Goal: Check status: Check status

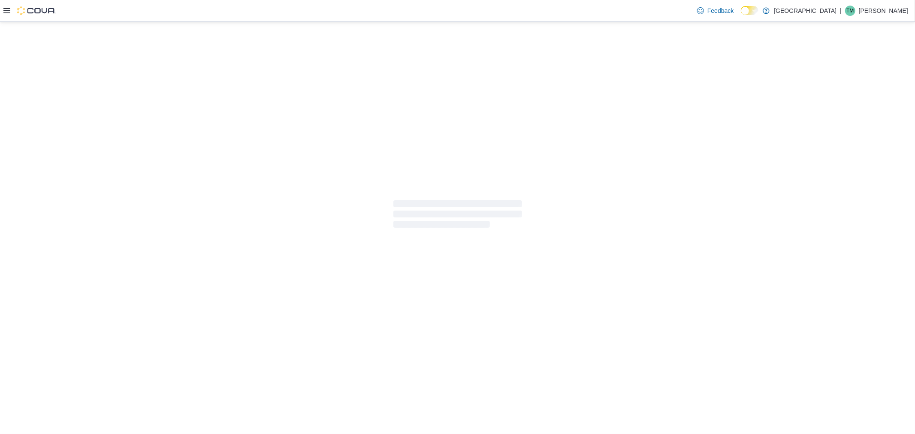
drag, startPoint x: 835, startPoint y: 8, endPoint x: 831, endPoint y: 10, distance: 4.4
click at [831, 10] on p "[GEOGRAPHIC_DATA]" at bounding box center [805, 11] width 63 height 10
click at [793, 14] on div "Feedback Dark Mode Kush House | TM [PERSON_NAME]" at bounding box center [801, 10] width 215 height 17
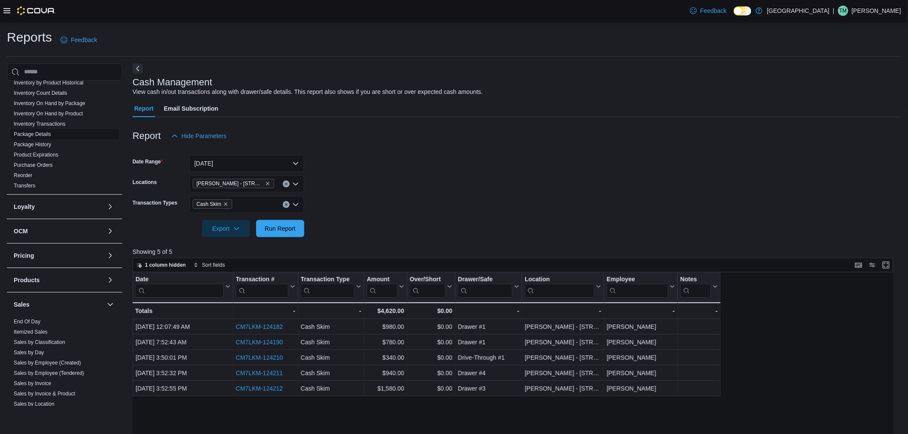
scroll to position [238, 0]
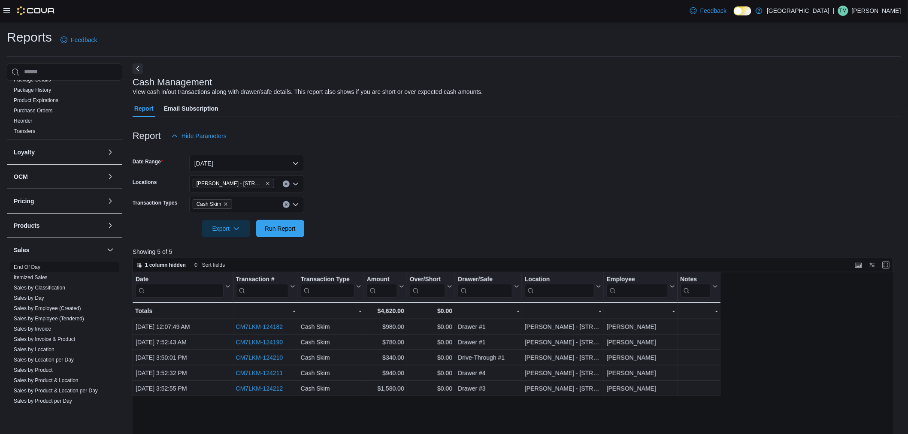
click at [31, 268] on link "End Of Day" at bounding box center [27, 267] width 27 height 6
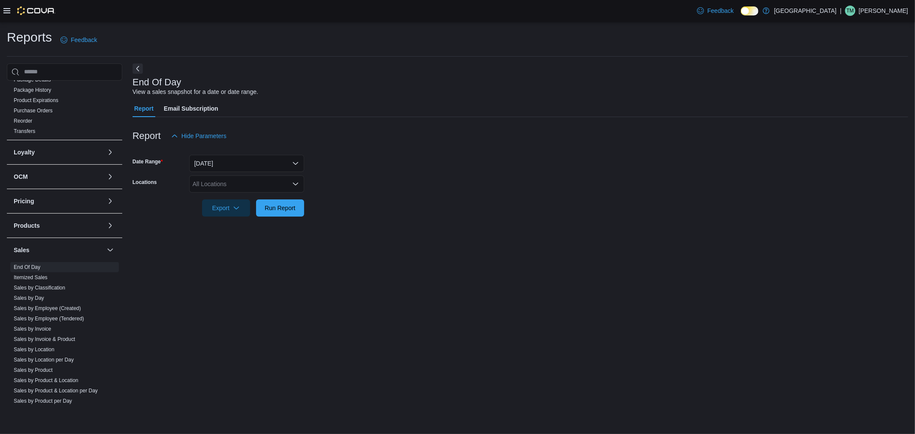
click at [231, 184] on div "All Locations" at bounding box center [246, 183] width 115 height 17
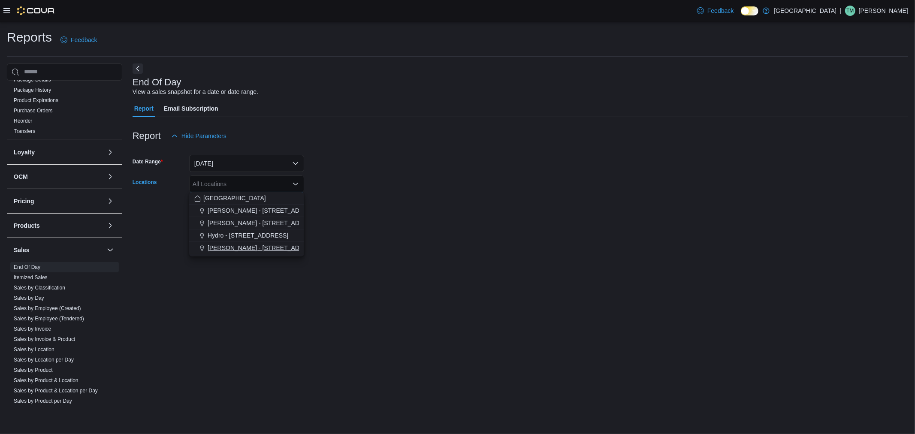
click at [241, 245] on span "Moore - 105 SE 19th St" at bounding box center [265, 248] width 114 height 9
click at [335, 208] on form "Date Range Today Locations Moore - 105 SE 19th St Combo box. Selected. Moore - …" at bounding box center [521, 181] width 776 height 72
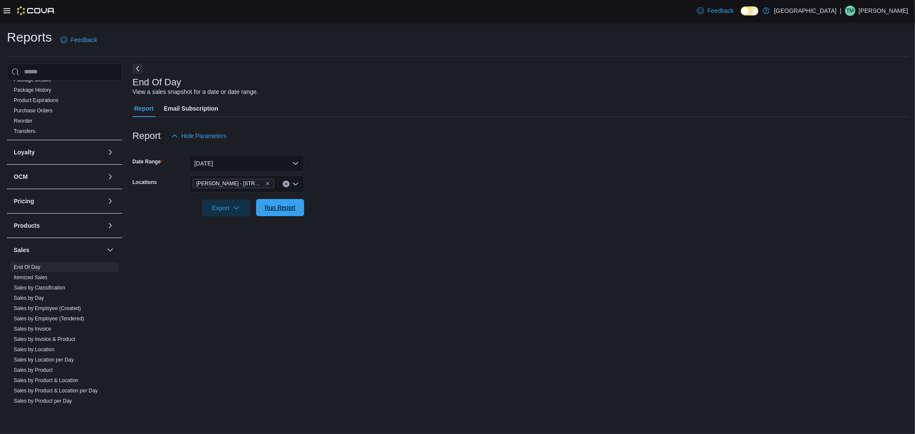
click at [262, 209] on span "Run Report" at bounding box center [280, 207] width 38 height 17
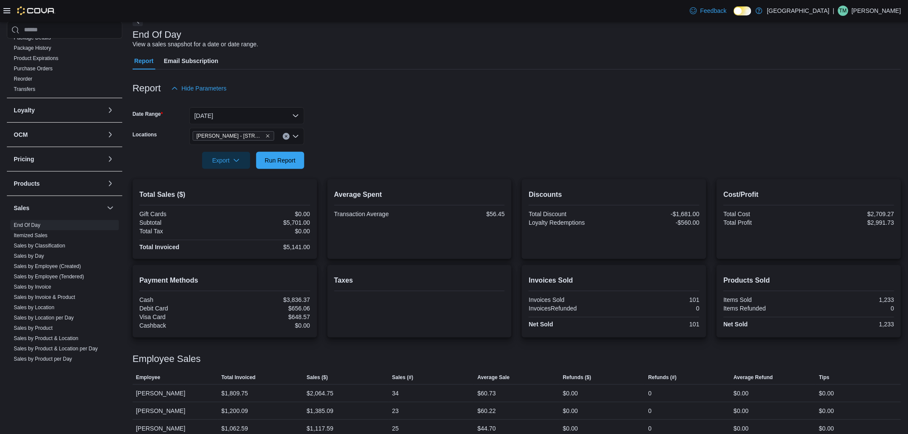
scroll to position [110, 0]
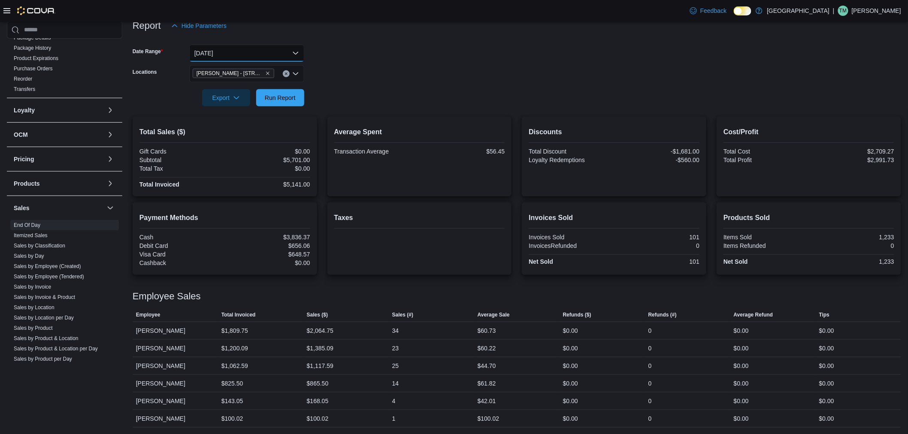
click at [269, 51] on button "Today" at bounding box center [246, 53] width 115 height 17
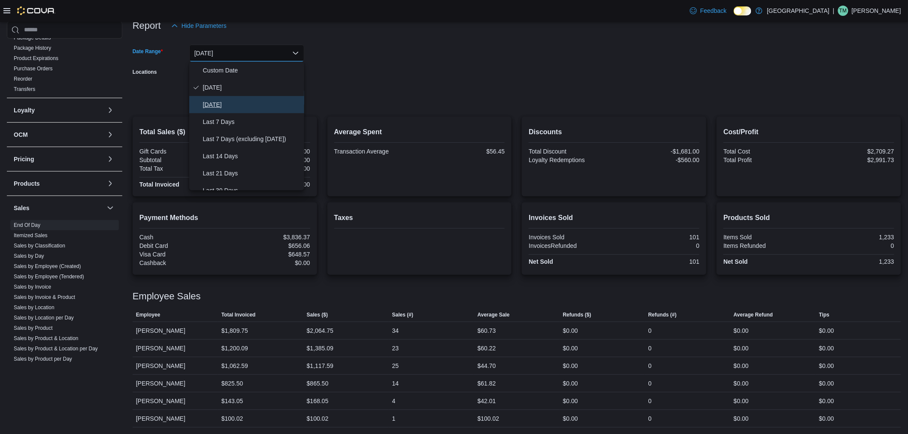
click at [256, 106] on span "Yesterday" at bounding box center [252, 105] width 98 height 10
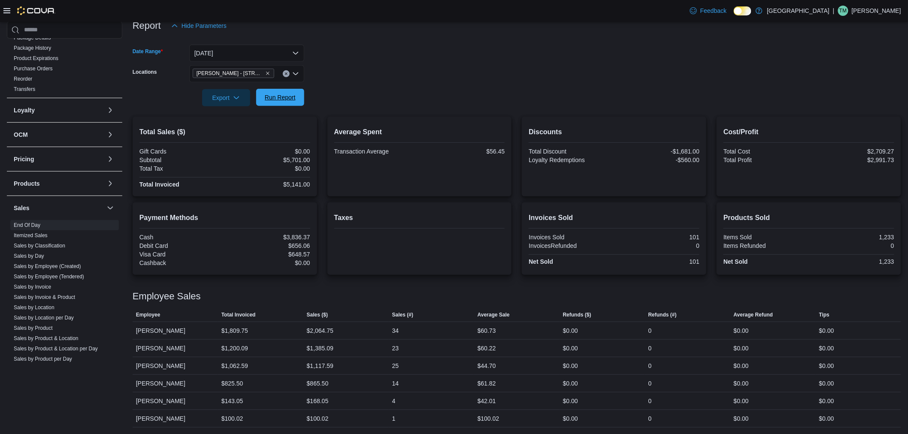
click at [257, 99] on button "Run Report" at bounding box center [280, 97] width 48 height 17
click at [282, 51] on button "Yesterday" at bounding box center [246, 53] width 115 height 17
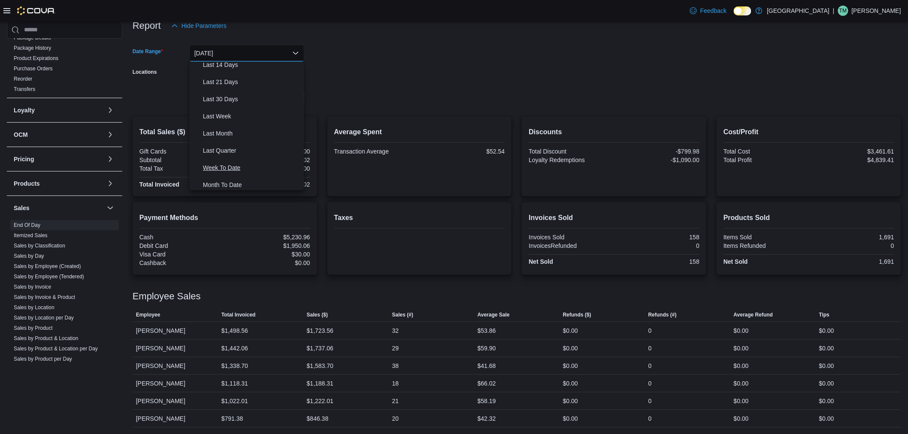
scroll to position [95, 0]
click at [242, 126] on span "Last Month" at bounding box center [252, 129] width 98 height 10
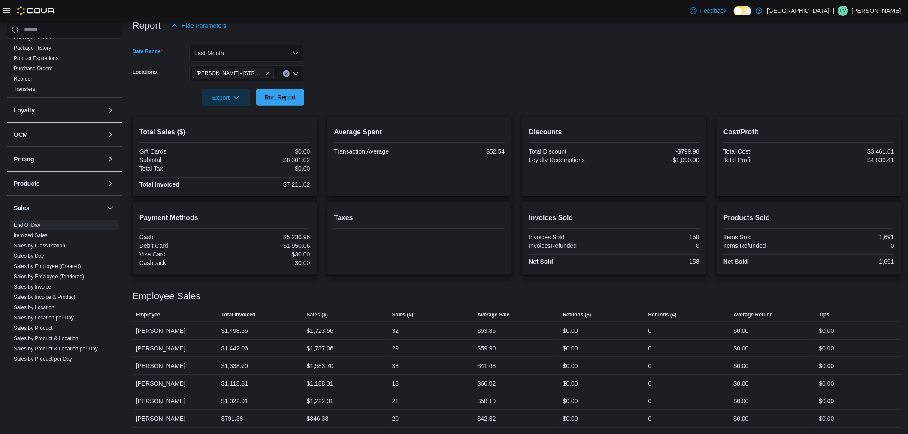
click at [285, 100] on span "Run Report" at bounding box center [280, 97] width 31 height 9
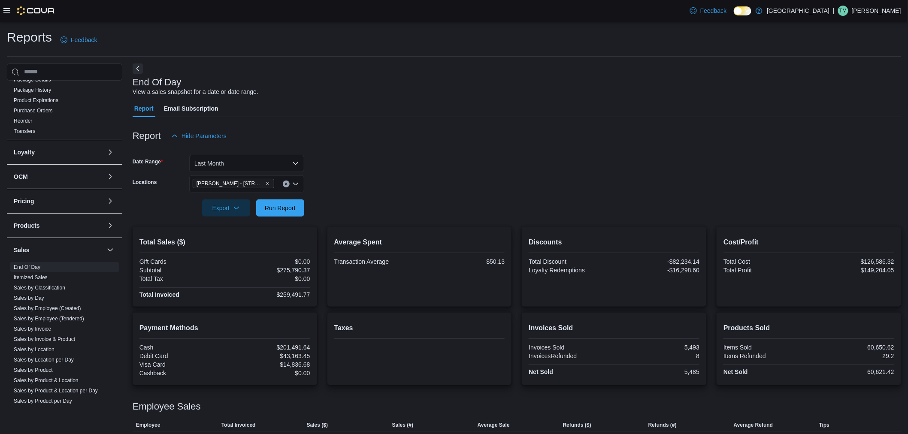
click at [293, 172] on form "Date Range Last Month Locations Moore - 105 SE 19th St Export Run Report" at bounding box center [517, 181] width 768 height 72
click at [293, 171] on button "Last Month" at bounding box center [246, 163] width 115 height 17
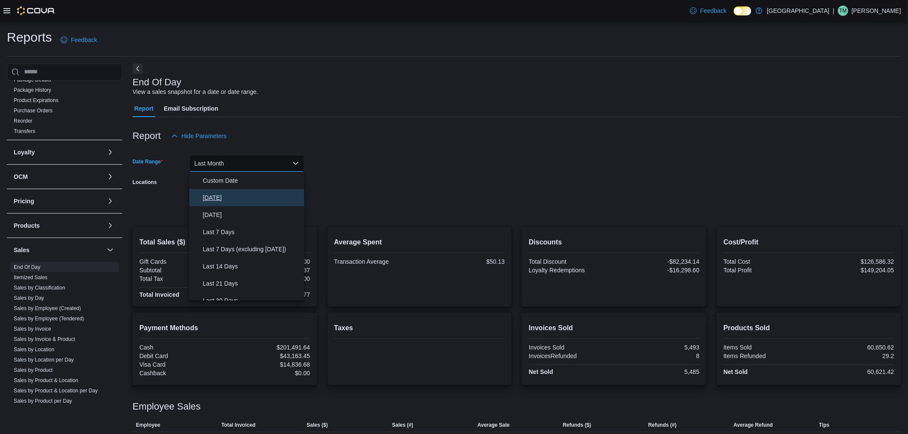
click at [256, 199] on span "Today" at bounding box center [252, 198] width 98 height 10
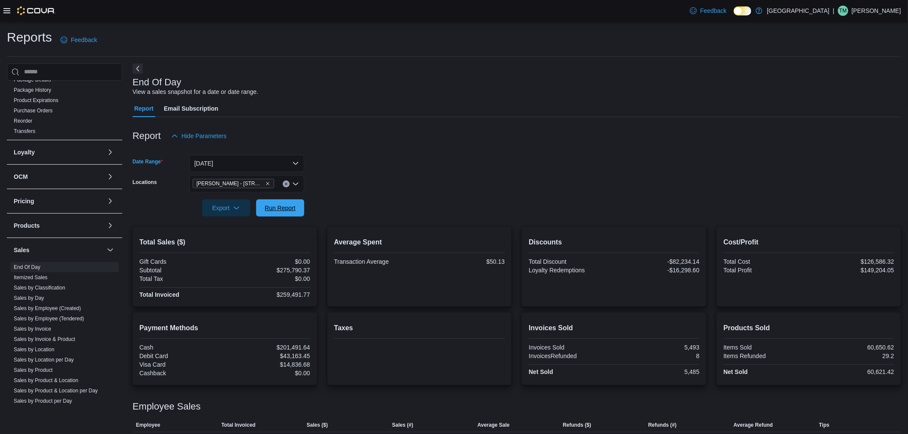
click at [281, 202] on span "Run Report" at bounding box center [280, 207] width 38 height 17
